Goal: Transaction & Acquisition: Obtain resource

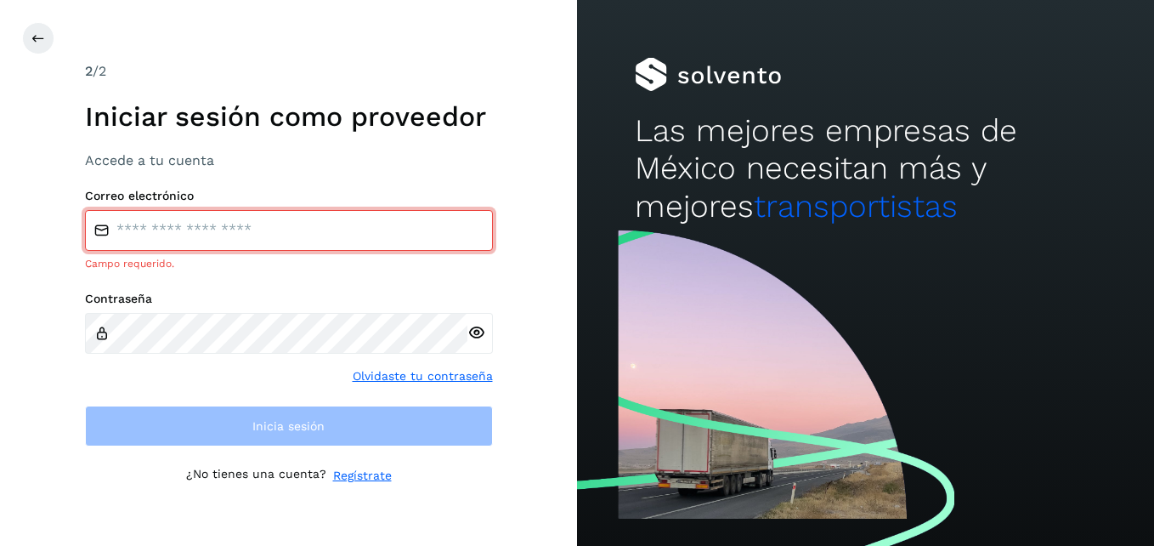
type input "**********"
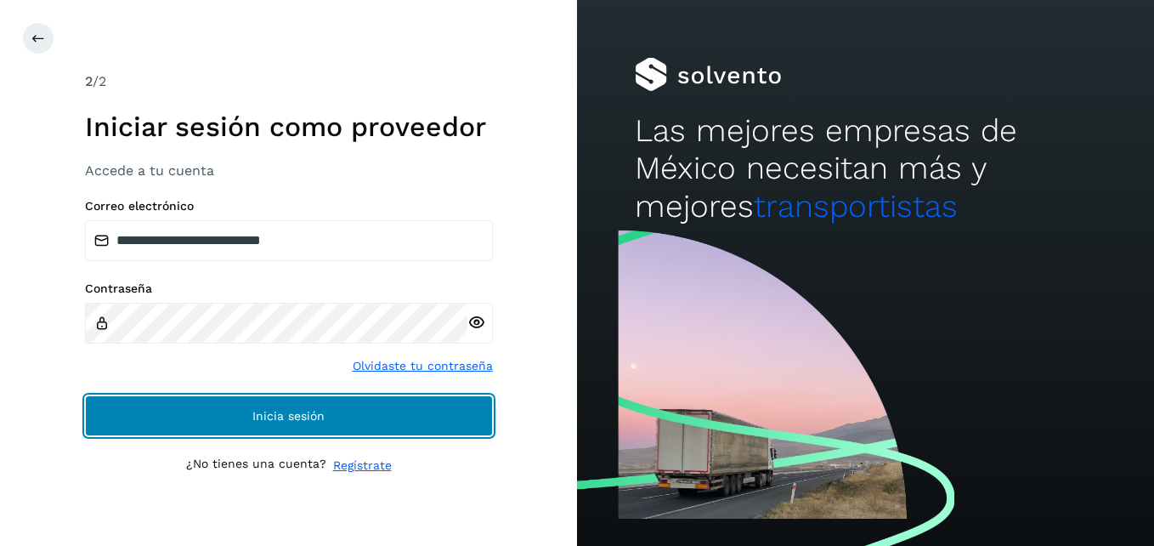
click at [435, 401] on button "Inicia sesión" at bounding box center [289, 415] width 408 height 41
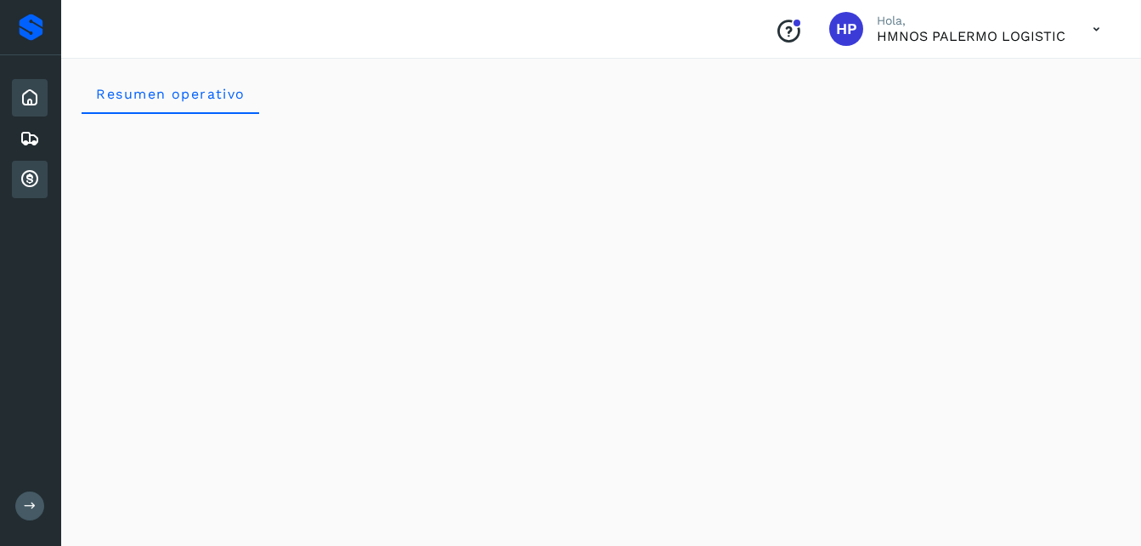
click at [27, 170] on icon at bounding box center [30, 179] width 20 height 20
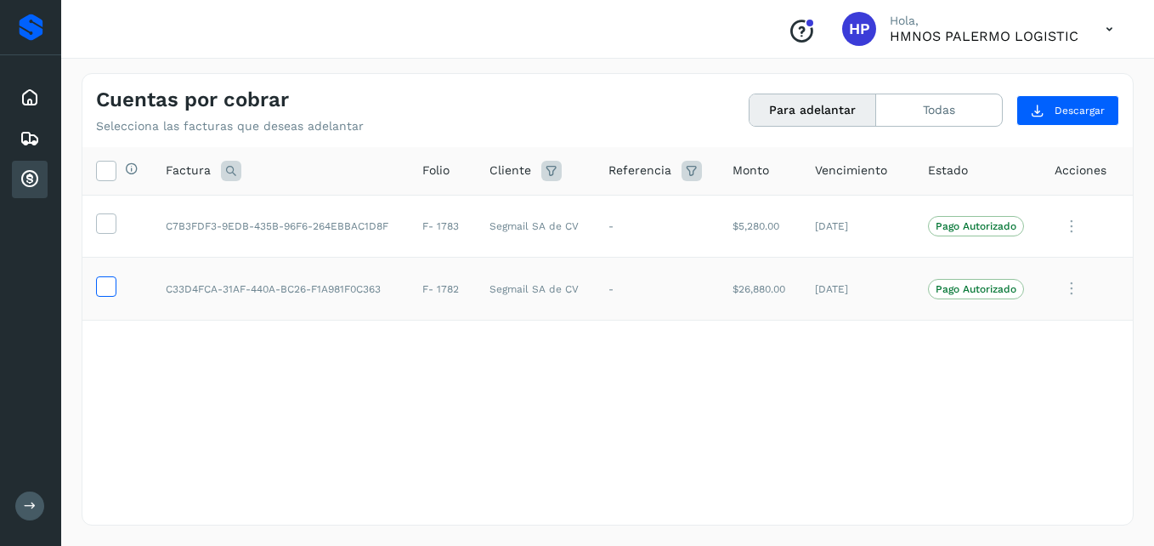
click at [99, 291] on icon at bounding box center [106, 285] width 18 height 18
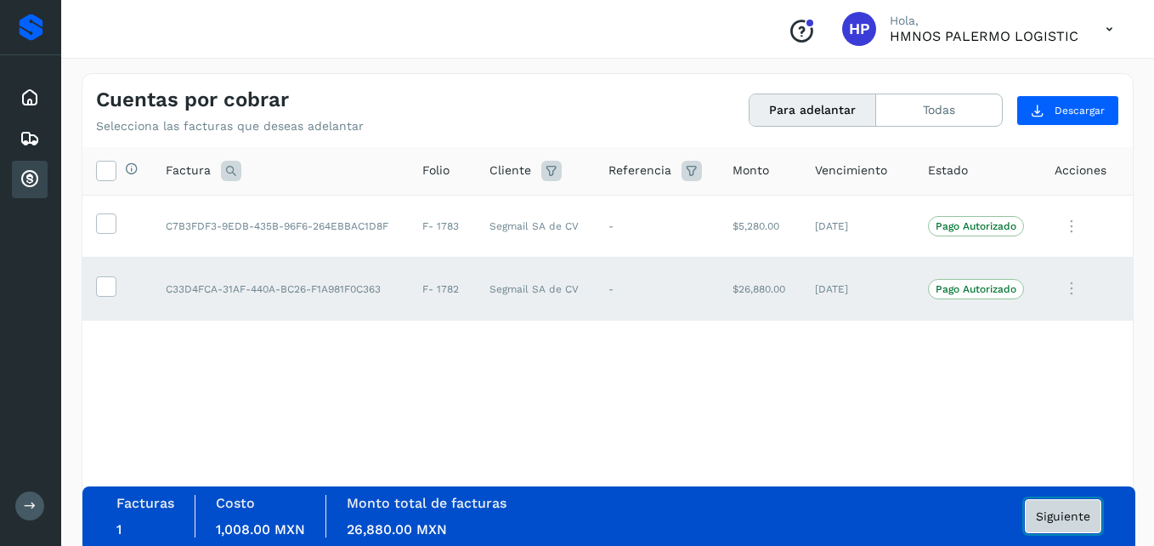
click at [1075, 521] on span "Siguiente" at bounding box center [1063, 516] width 54 height 12
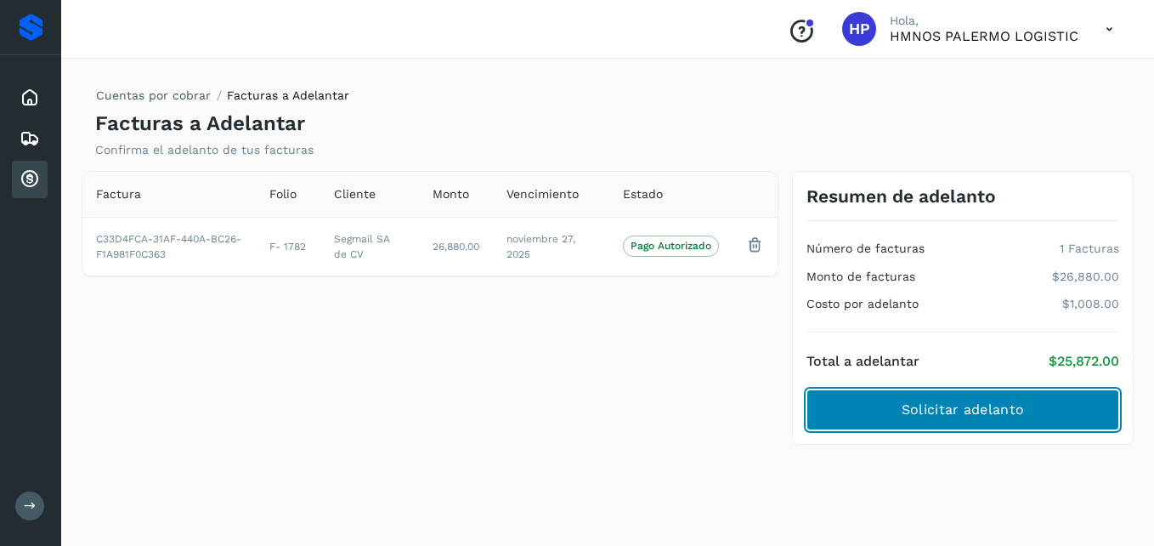
click at [1061, 404] on button "Solicitar adelanto" at bounding box center [962, 409] width 313 height 41
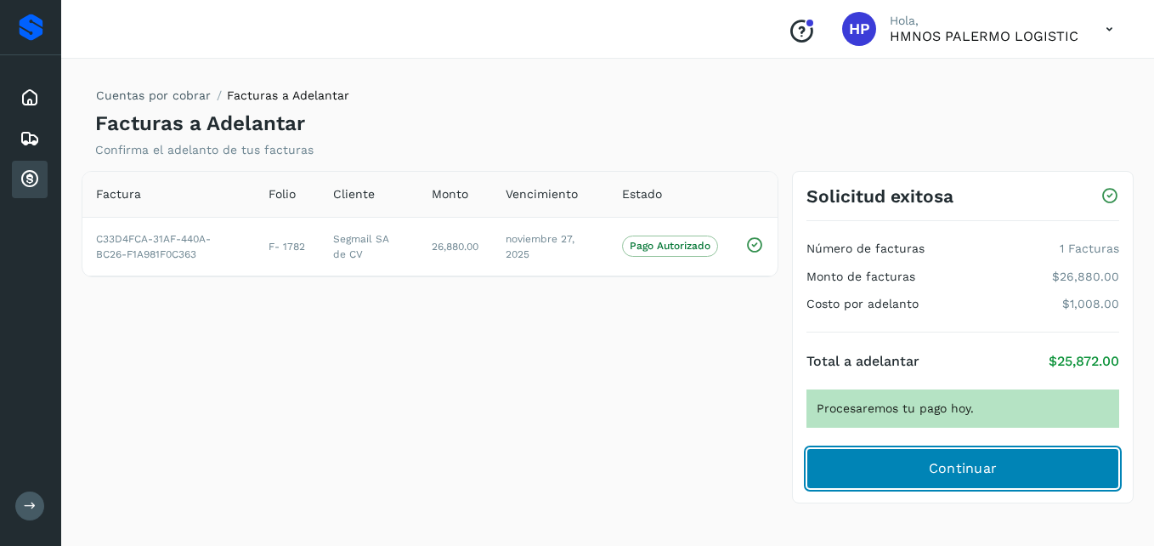
click at [1061, 464] on button "Continuar" at bounding box center [962, 468] width 313 height 41
